Goal: Transaction & Acquisition: Obtain resource

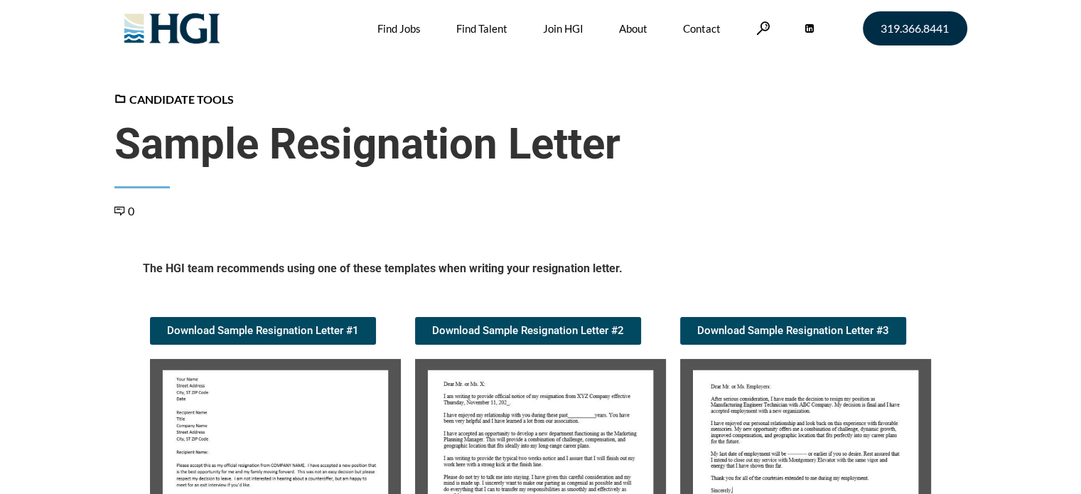
scroll to position [142, 0]
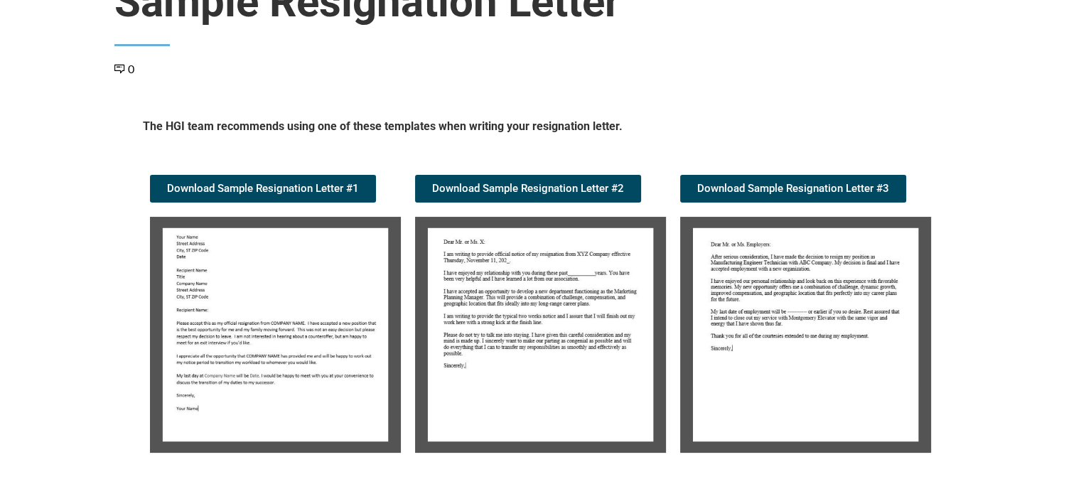
click at [350, 278] on img at bounding box center [275, 335] width 251 height 236
click at [258, 338] on img at bounding box center [275, 335] width 251 height 236
click at [316, 185] on span "Download Sample Resignation Letter #1" at bounding box center [263, 188] width 192 height 11
click at [583, 326] on img at bounding box center [540, 335] width 251 height 236
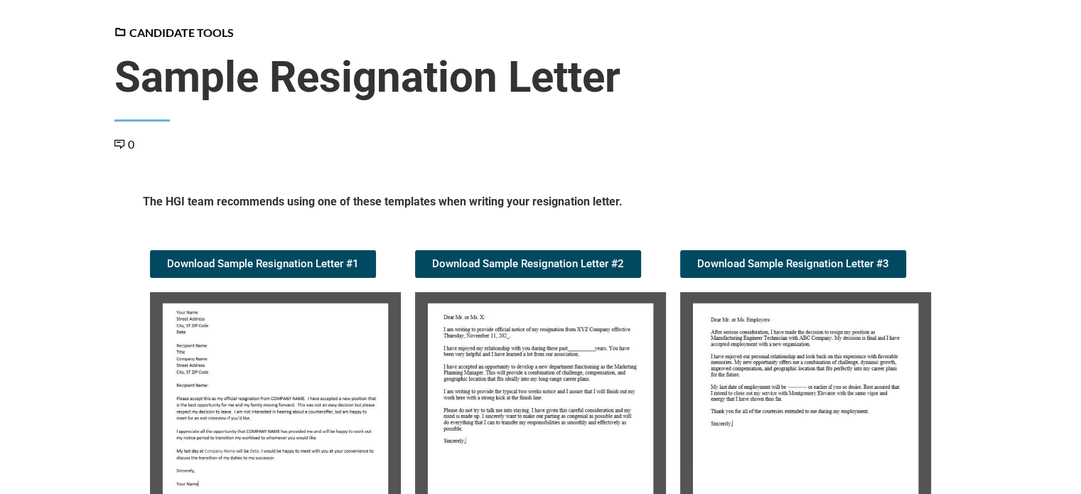
scroll to position [142, 0]
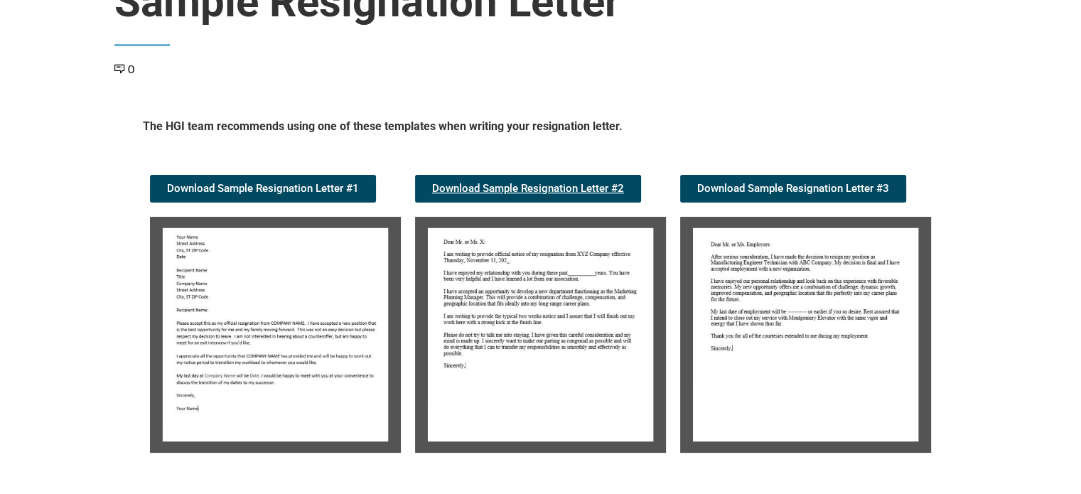
click at [557, 185] on span "Download Sample Resignation Letter #2" at bounding box center [528, 188] width 192 height 11
click at [841, 183] on span "Download Sample Resignation Letter #3" at bounding box center [793, 188] width 192 height 11
